Goal: Information Seeking & Learning: Learn about a topic

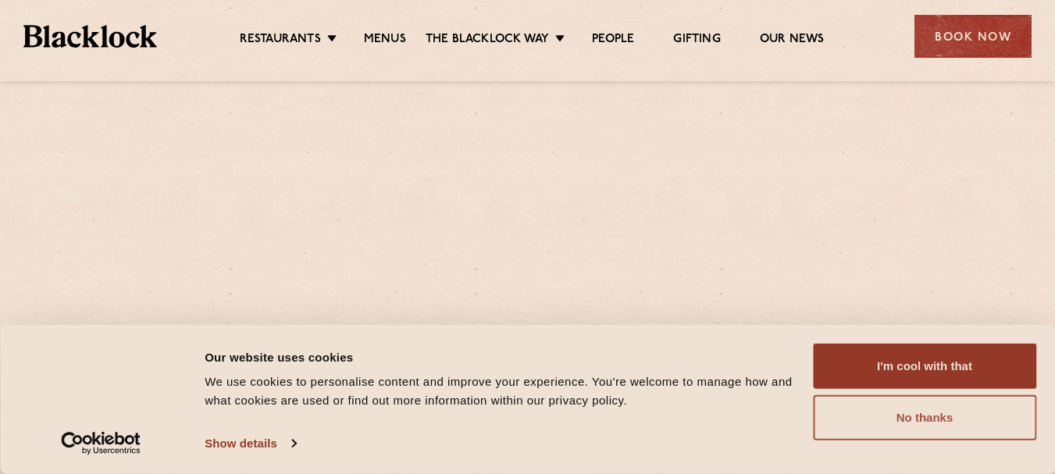
click at [893, 422] on button "No thanks" at bounding box center [924, 417] width 223 height 45
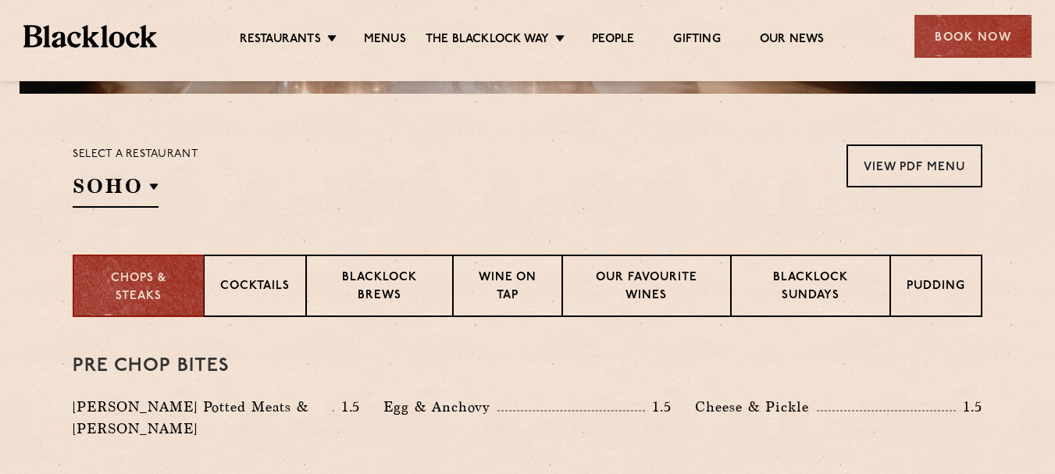
scroll to position [546, 0]
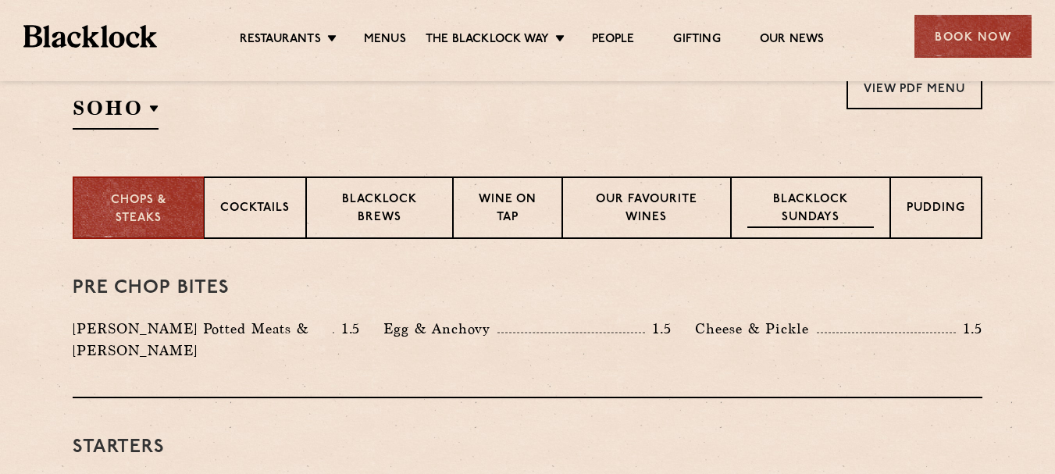
click at [835, 199] on p "Blacklock Sundays" at bounding box center [810, 209] width 126 height 37
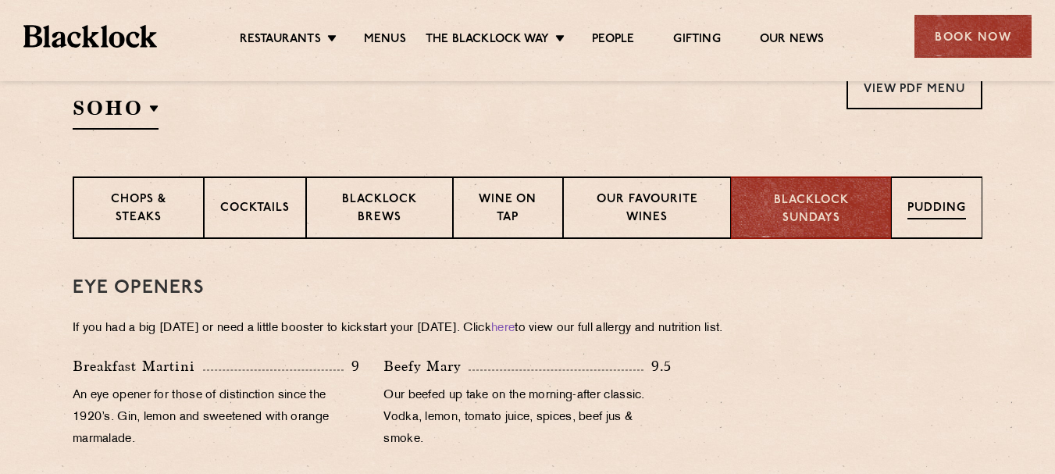
click at [928, 203] on p "Pudding" at bounding box center [936, 210] width 59 height 20
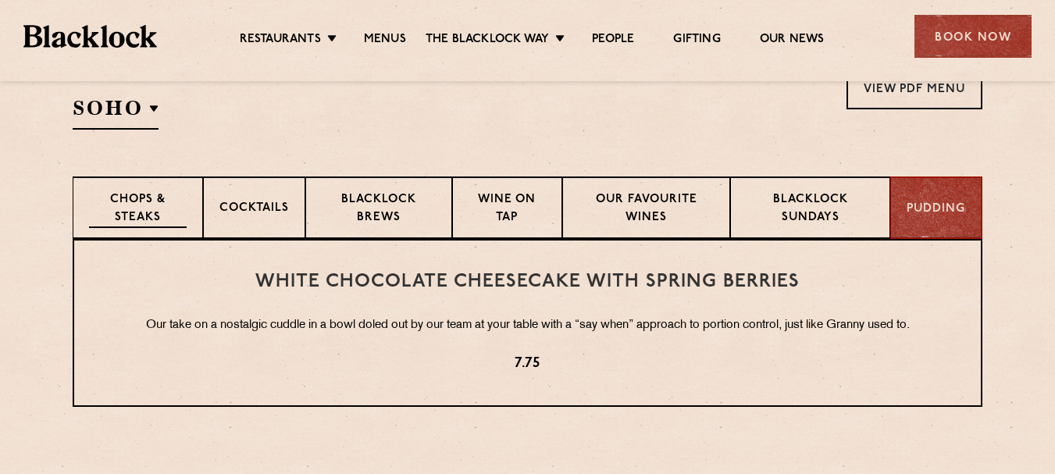
click at [153, 214] on p "Chops & Steaks" at bounding box center [138, 209] width 98 height 37
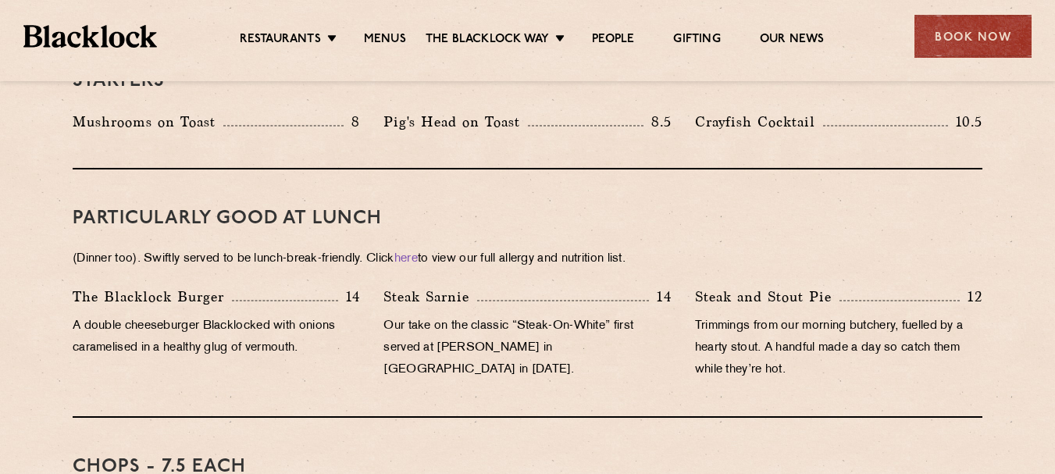
scroll to position [937, 0]
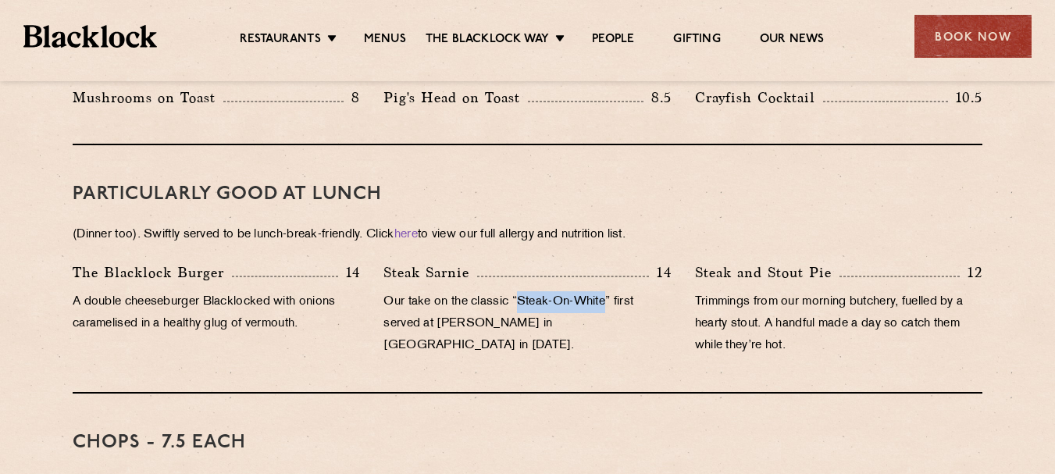
drag, startPoint x: 523, startPoint y: 279, endPoint x: 611, endPoint y: 281, distance: 87.5
click at [611, 291] on p "Our take on the classic “Steak-On-White” first served at Louis’ Lunch in New Ha…" at bounding box center [526, 324] width 287 height 66
copy p "Steak-On-White"
click at [609, 328] on div "Steak Sarnie 14 Our take on the classic “Steak-On-White” first served at Louis’…" at bounding box center [527, 313] width 311 height 103
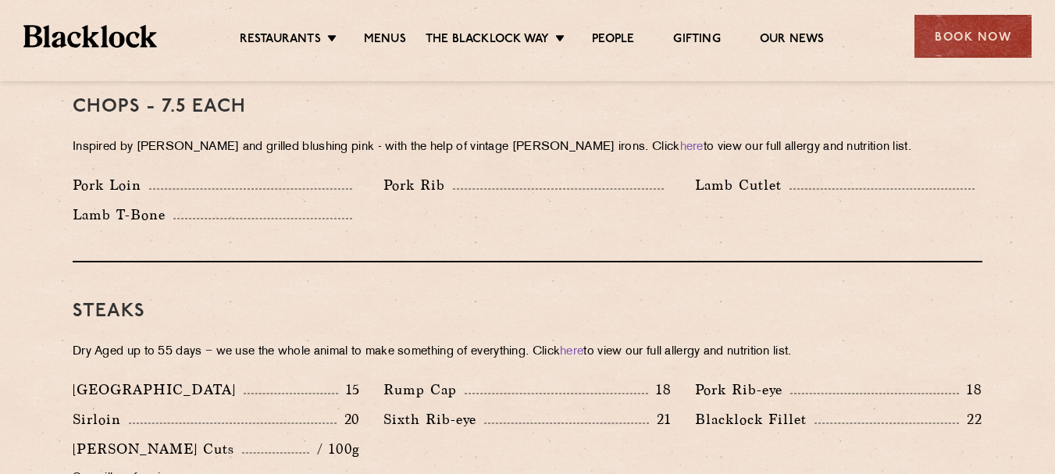
scroll to position [1249, 0]
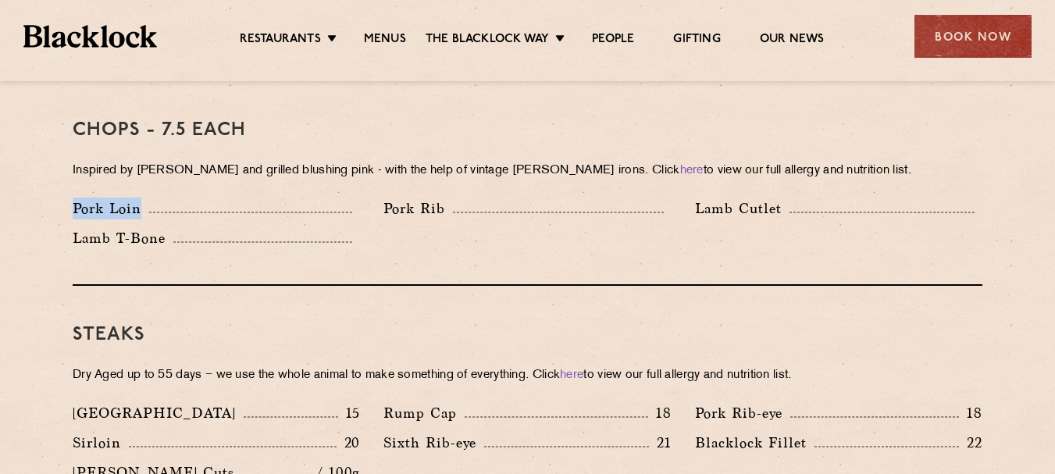
drag, startPoint x: 73, startPoint y: 186, endPoint x: 141, endPoint y: 185, distance: 68.7
click at [141, 198] on p "Pork Loin" at bounding box center [111, 209] width 77 height 22
copy p "Pork Loin"
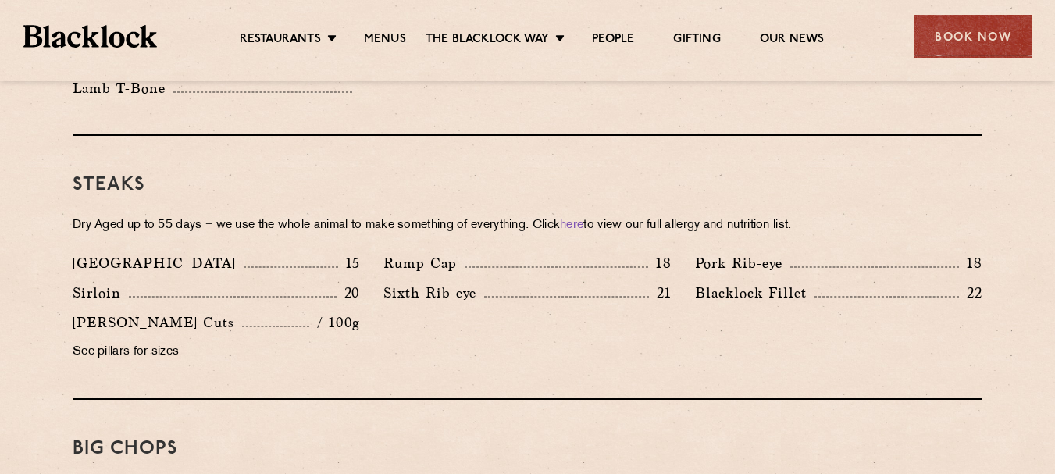
scroll to position [1405, 0]
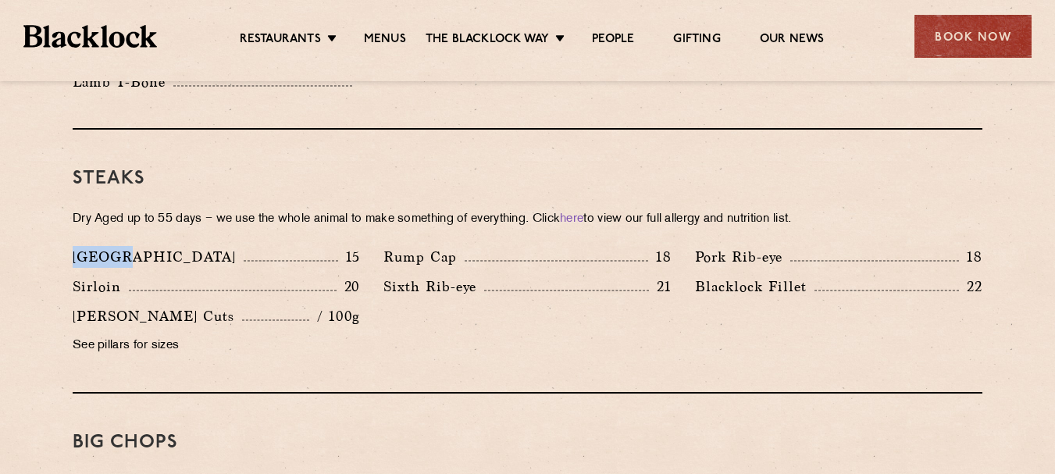
drag, startPoint x: 77, startPoint y: 233, endPoint x: 134, endPoint y: 227, distance: 58.0
click at [134, 246] on div "Denver 15" at bounding box center [216, 257] width 287 height 22
copy p "Denver"
click at [225, 246] on div "Denver 15" at bounding box center [216, 257] width 287 height 22
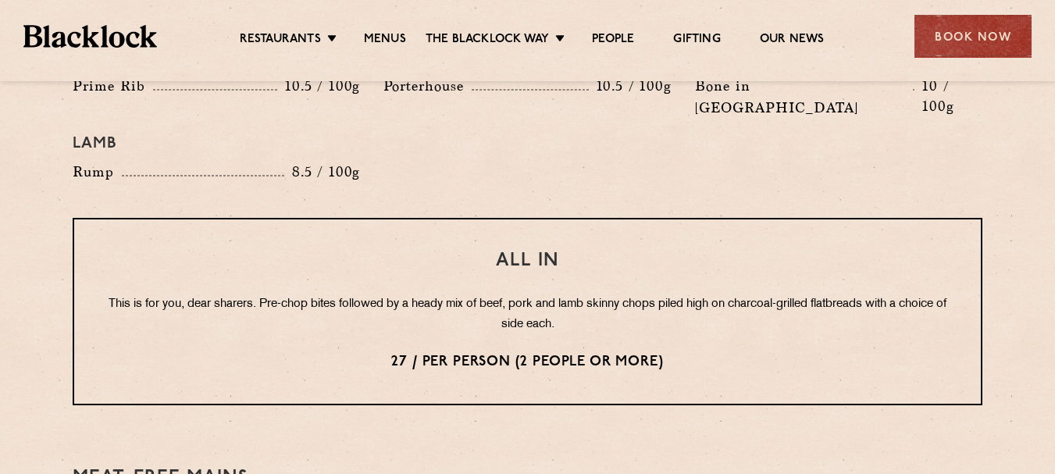
scroll to position [1874, 0]
